Goal: Complete application form

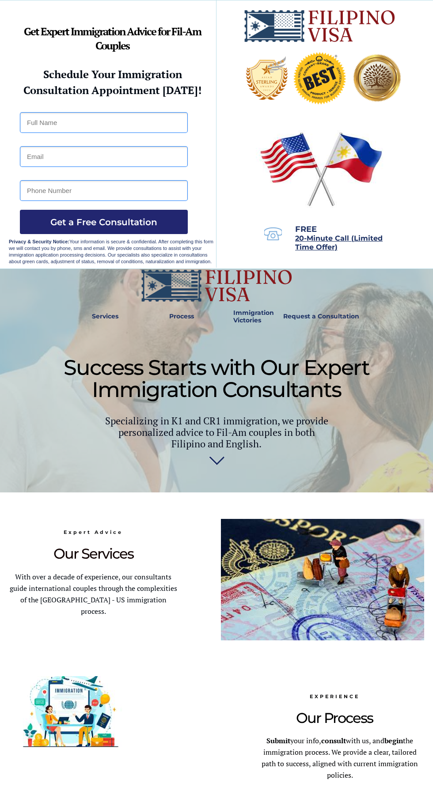
click at [50, 121] on input "text" at bounding box center [104, 122] width 168 height 21
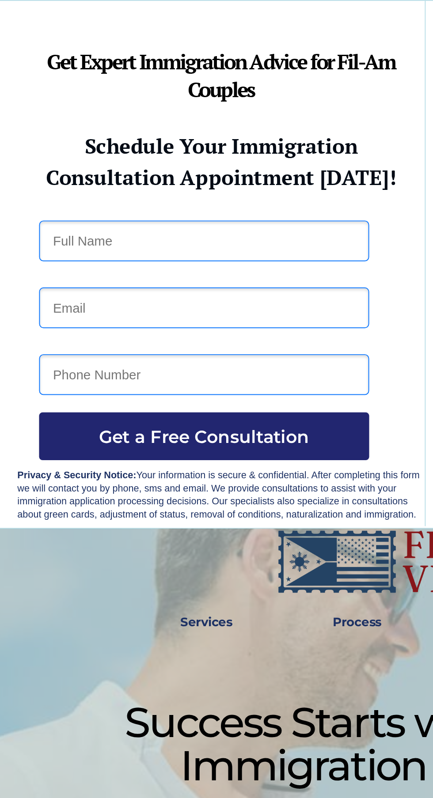
click at [32, 123] on input "text" at bounding box center [104, 122] width 168 height 21
type input "[PERSON_NAME]"
click at [32, 158] on input "email" at bounding box center [104, 156] width 168 height 21
type input "[EMAIL_ADDRESS][DOMAIN_NAME]"
click at [33, 188] on input "tel" at bounding box center [104, 190] width 168 height 21
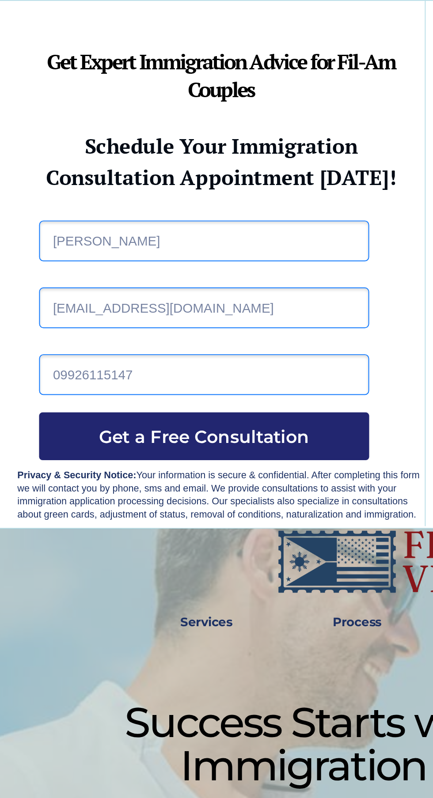
type input "09926115147"
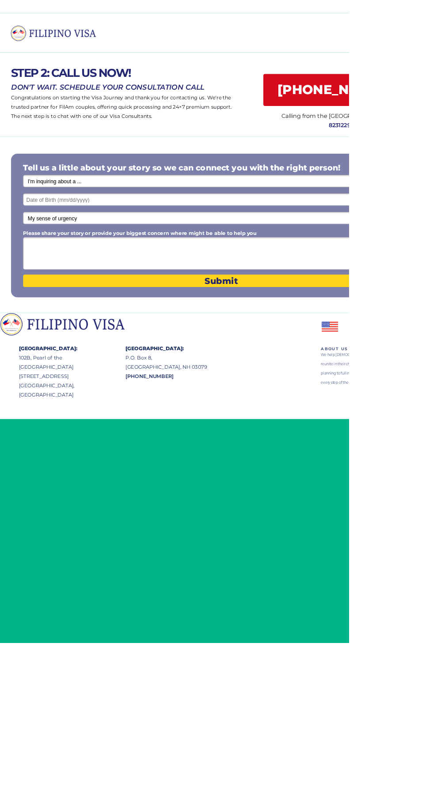
click at [165, 224] on select "I'm inquiring about a ... I don't know or other services Retirement Visa for Th…" at bounding box center [274, 224] width 491 height 15
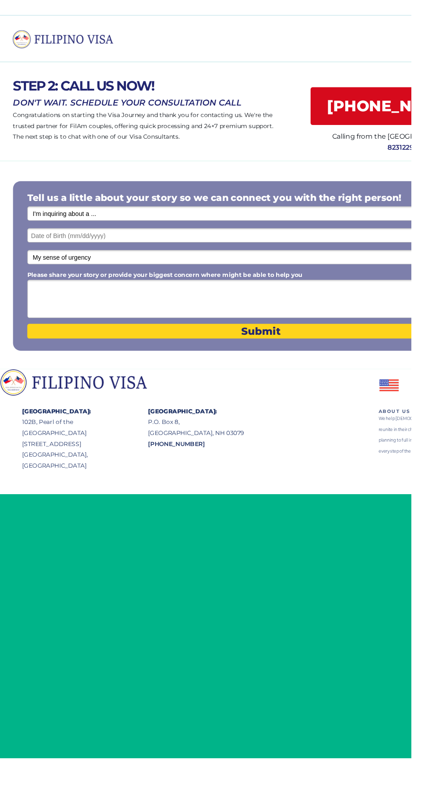
select select "1799"
click at [29, 218] on select "I'm inquiring about a ... I don't know or other services Retirement Visa for Th…" at bounding box center [274, 224] width 491 height 15
click at [160, 249] on input "text" at bounding box center [274, 247] width 491 height 15
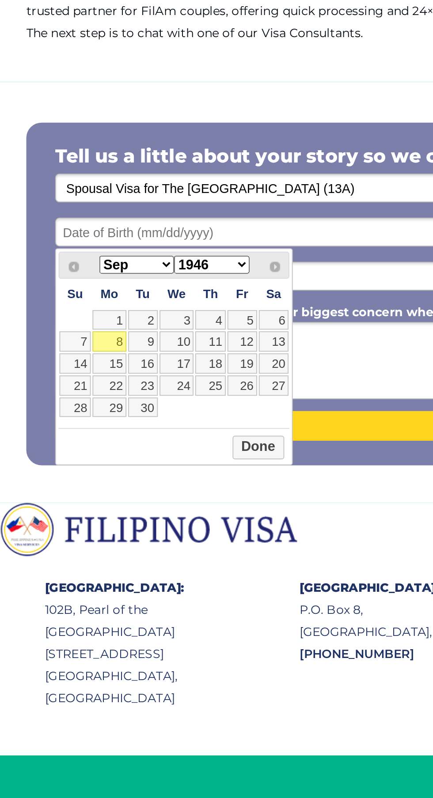
click at [140, 228] on select "I'm inquiring about a ... I don't know or other services Retirement Visa for Th…" at bounding box center [274, 224] width 491 height 15
